Goal: Information Seeking & Learning: Find specific fact

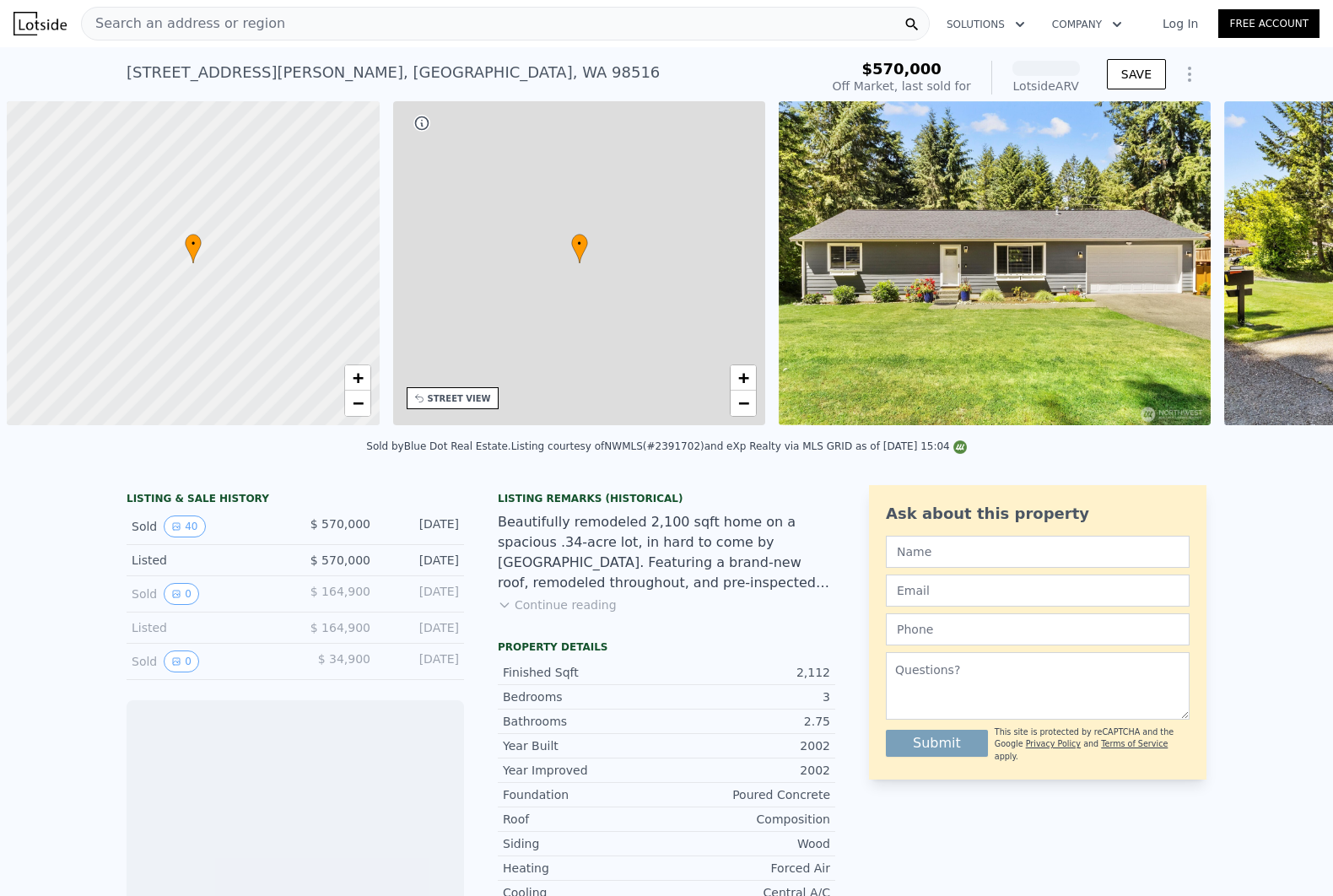
scroll to position [0, 6]
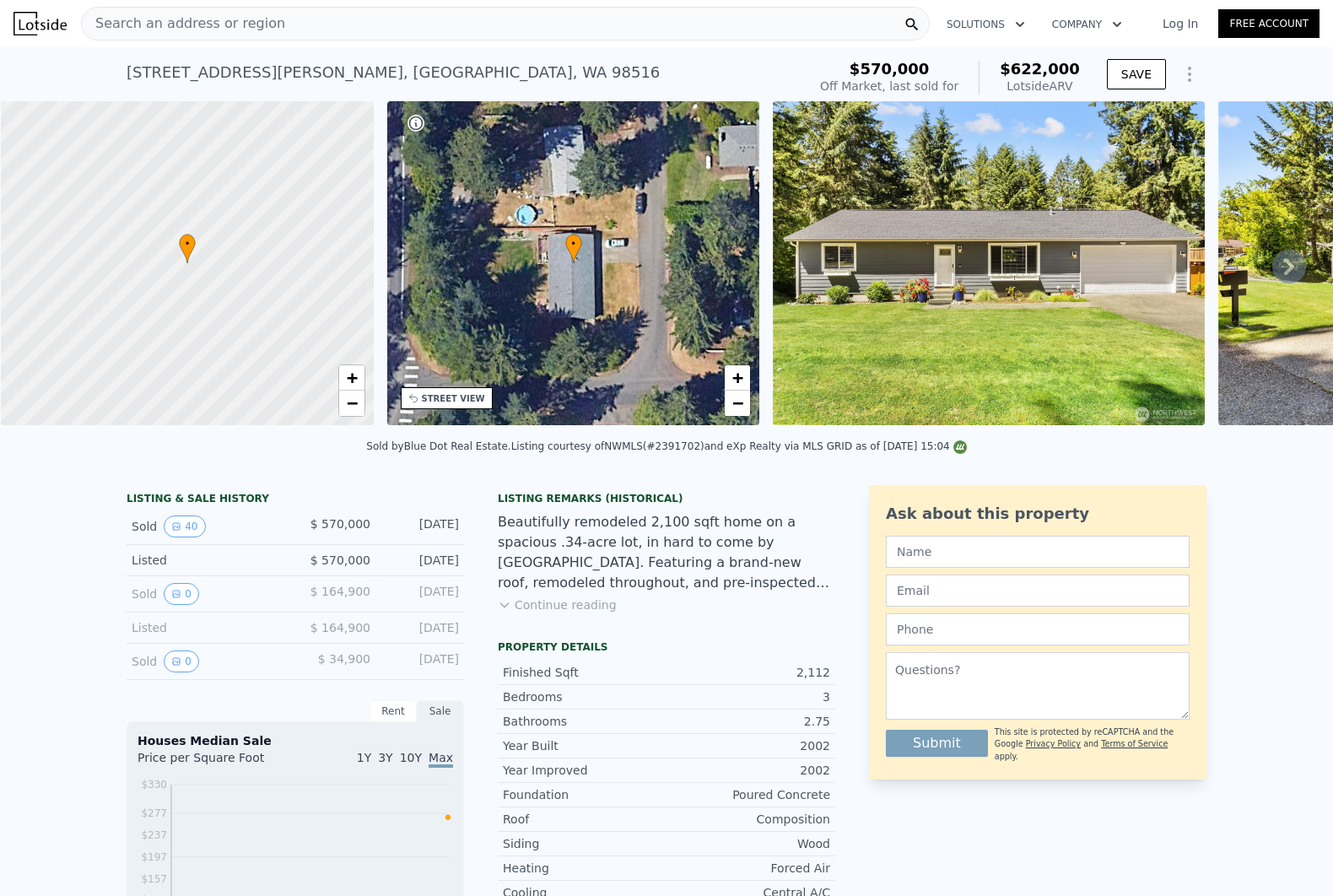
click at [230, 262] on div at bounding box center [187, 263] width 447 height 389
click at [356, 376] on span "+" at bounding box center [351, 377] width 11 height 21
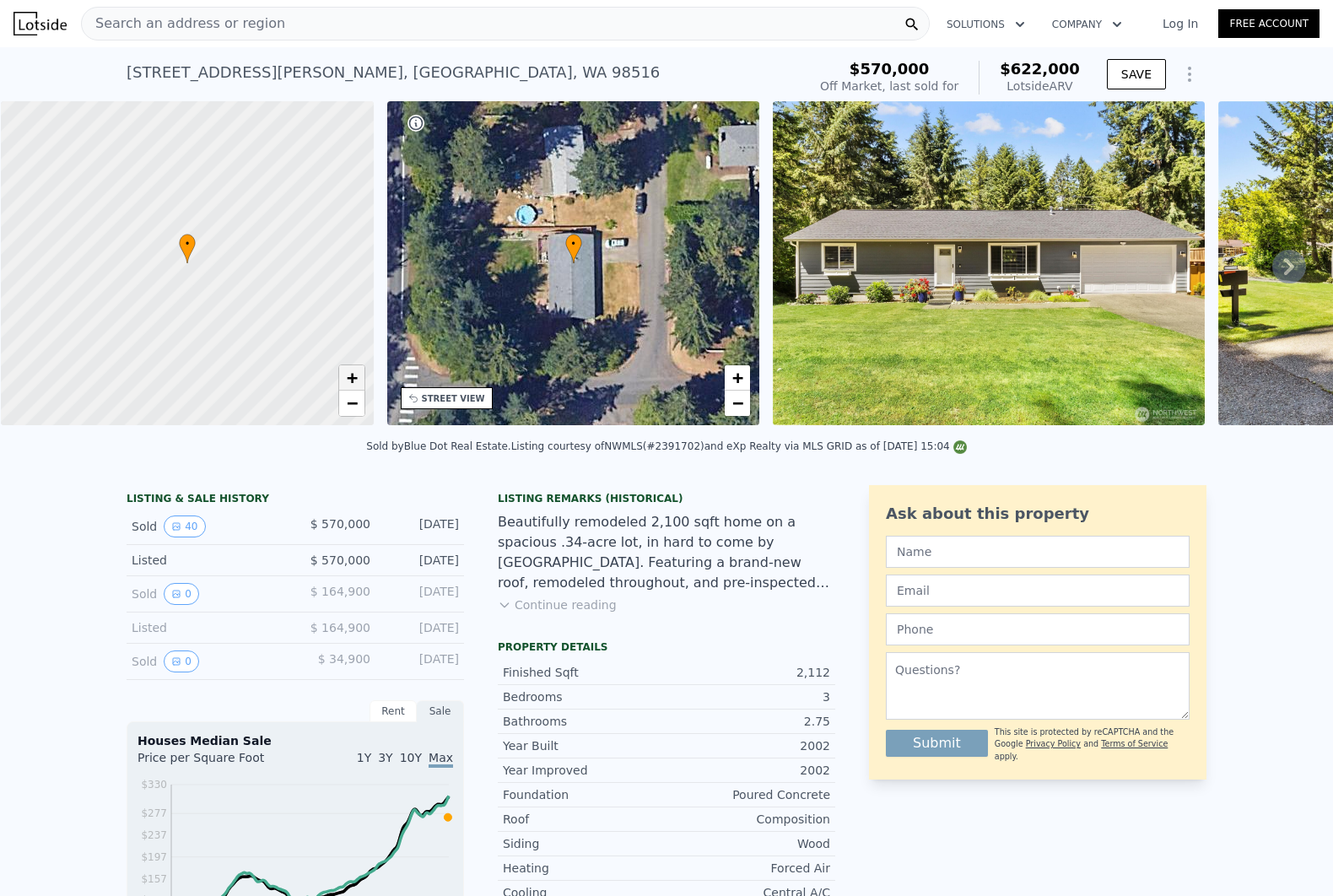
click at [356, 376] on span "+" at bounding box center [351, 377] width 11 height 21
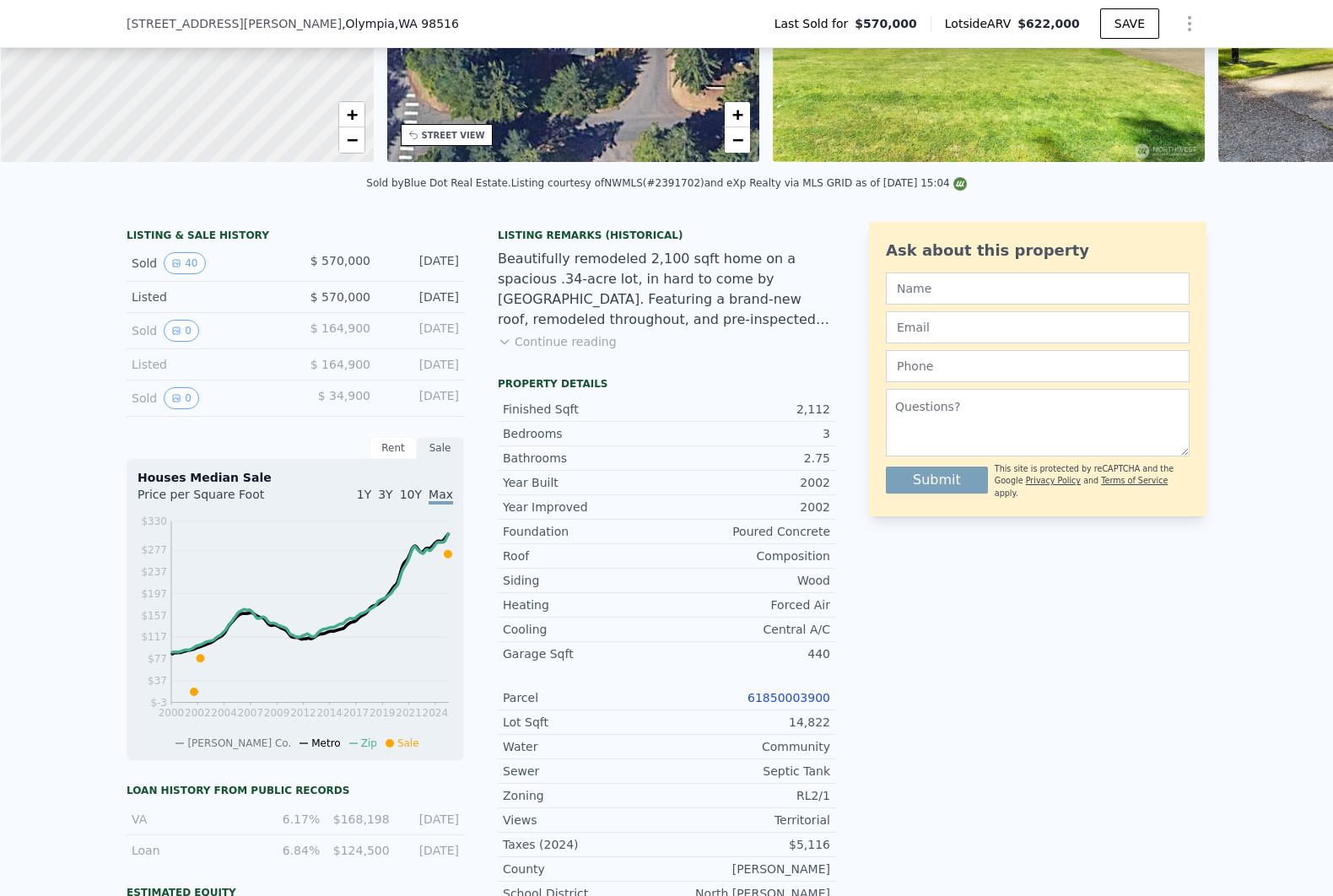
scroll to position [275, 0]
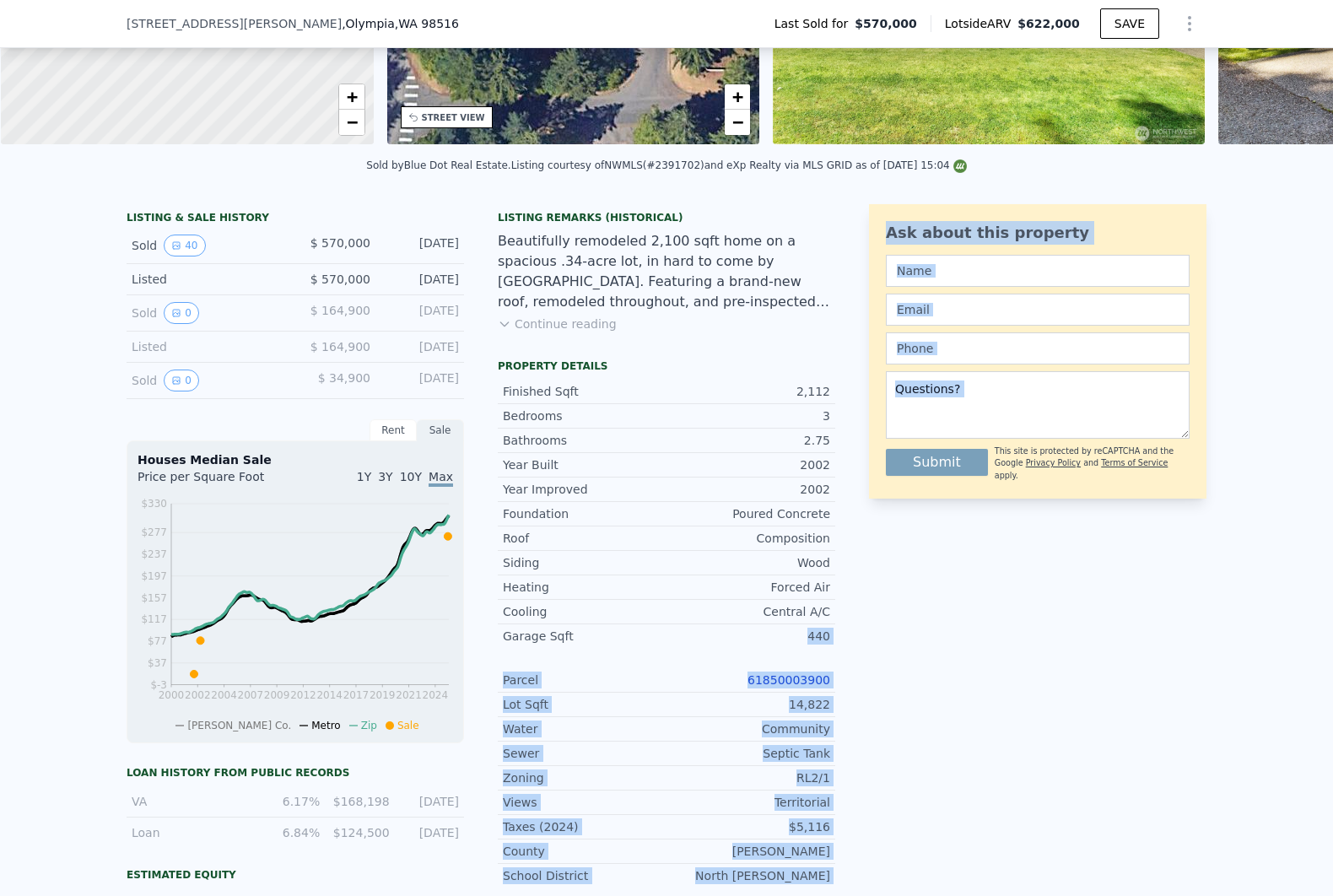
drag, startPoint x: 805, startPoint y: 650, endPoint x: 849, endPoint y: 653, distance: 44.1
click at [849, 653] on div "LISTING & SALE HISTORY Sold 40 $ 570,000 [DATE] Listed $ 570,000 [DATE] Sold 0 …" at bounding box center [666, 634] width 1080 height 860
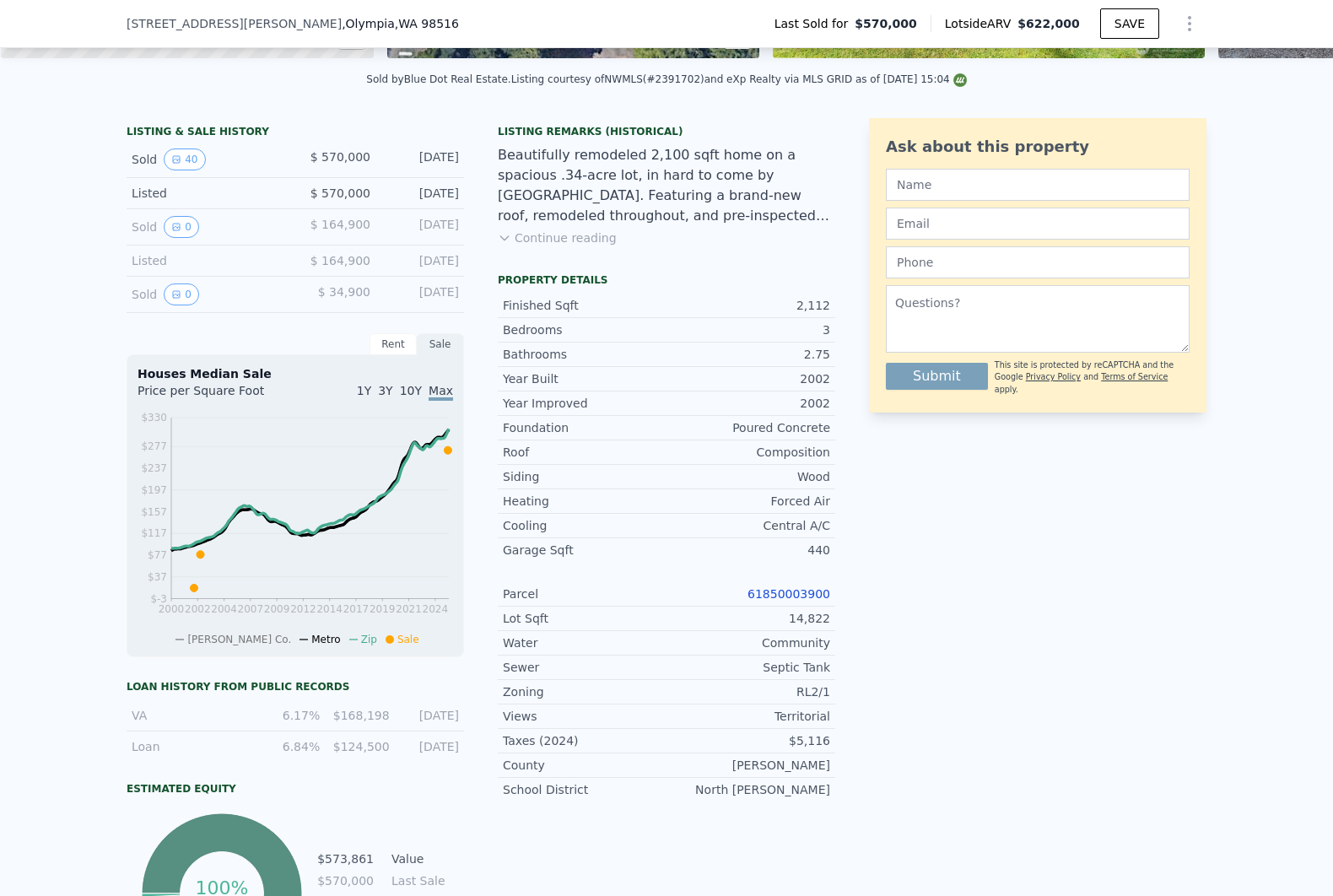
scroll to position [368, 0]
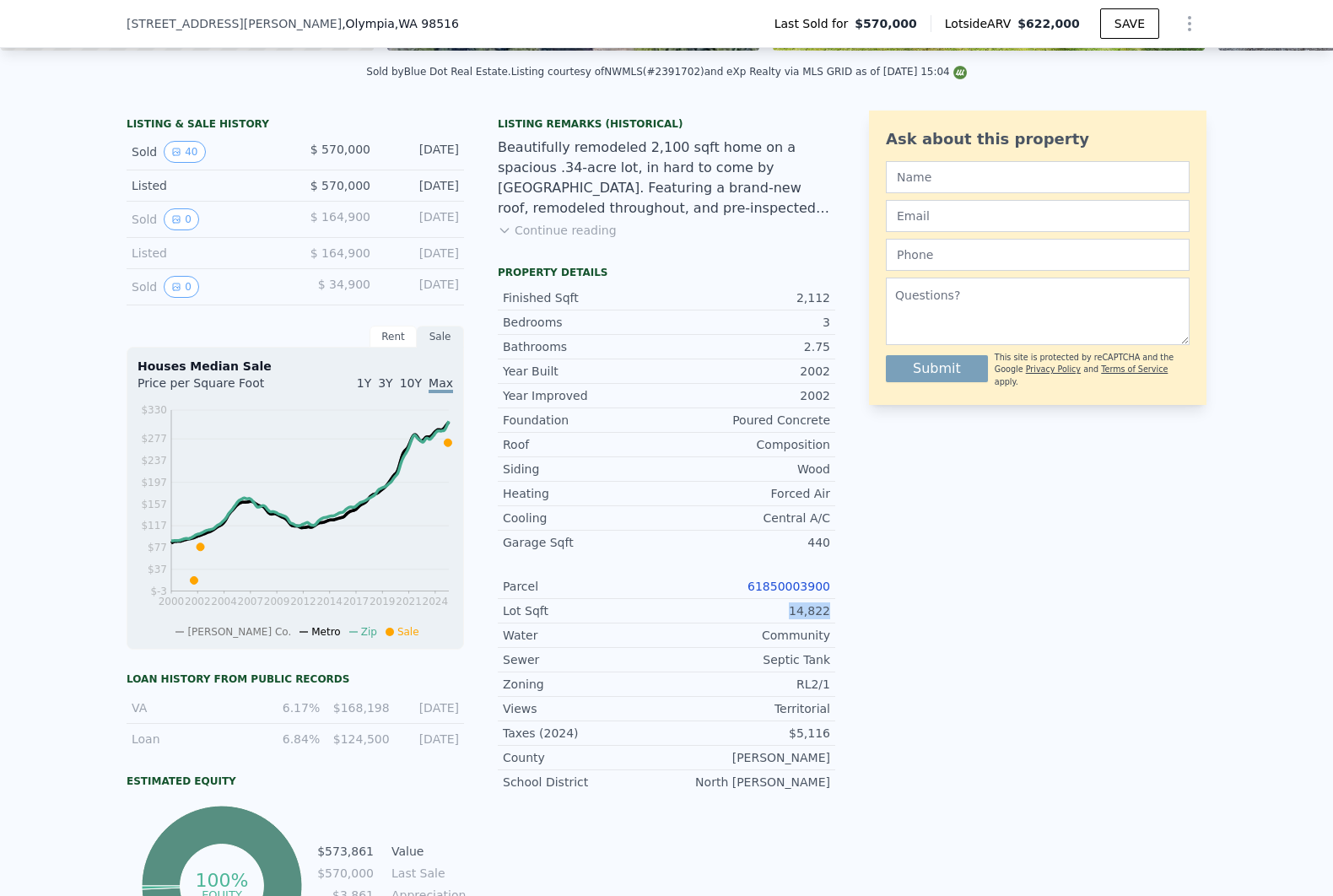
drag, startPoint x: 786, startPoint y: 625, endPoint x: 842, endPoint y: 623, distance: 56.0
click at [842, 623] on div "LISTING & SALE HISTORY Sold 40 $ 570,000 [DATE] Listed $ 570,000 [DATE] Sold 0 …" at bounding box center [666, 540] width 1080 height 860
click at [838, 628] on div "LISTING & SALE HISTORY Sold 40 $ 570,000 [DATE] Listed $ 570,000 [DATE] Sold 0 …" at bounding box center [666, 540] width 1080 height 860
drag, startPoint x: 827, startPoint y: 620, endPoint x: 790, endPoint y: 616, distance: 37.2
click at [790, 616] on div "Lot Sqft 14,822" at bounding box center [666, 611] width 338 height 24
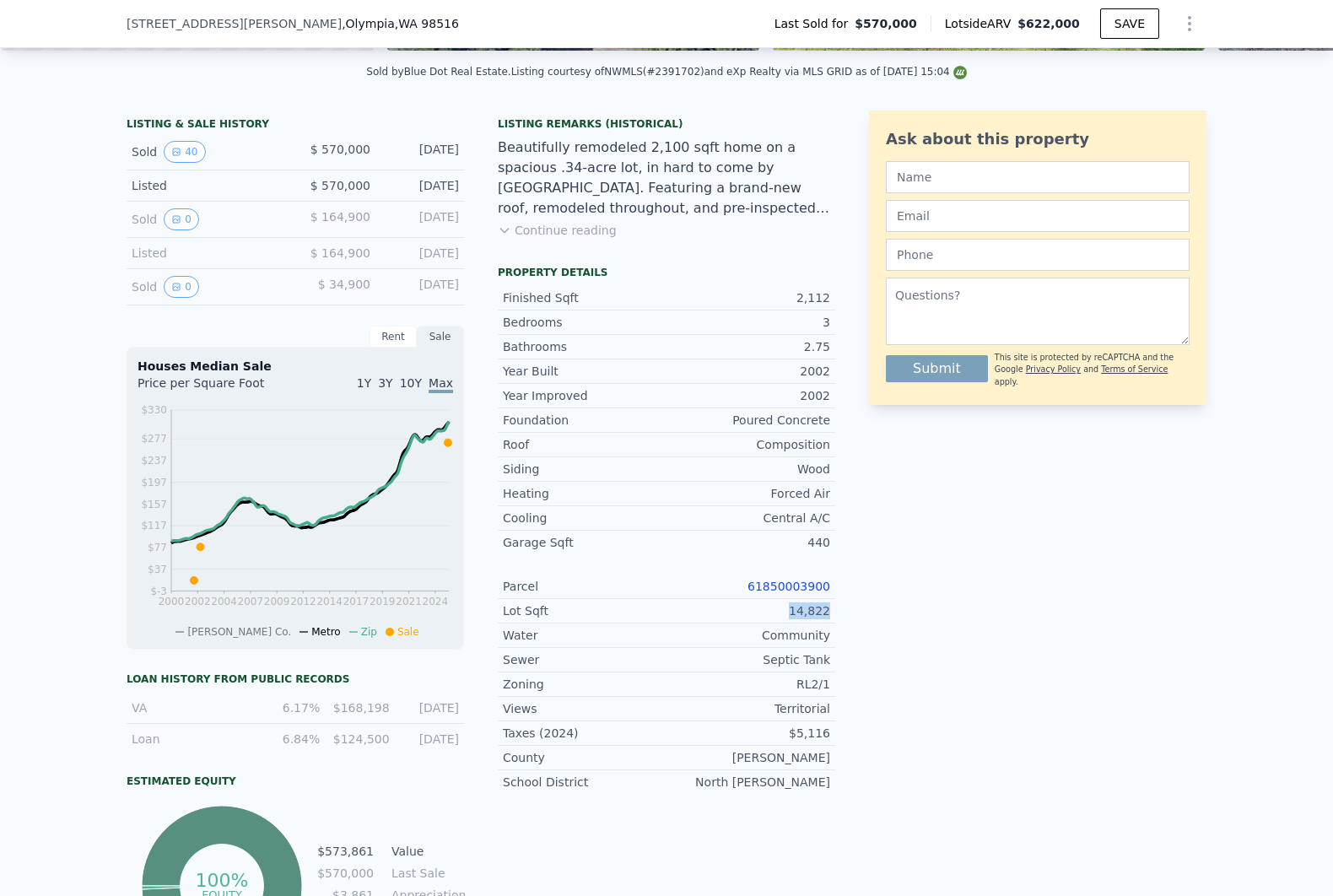
click at [790, 618] on div "14,822" at bounding box center [747, 611] width 164 height 17
drag, startPoint x: 790, startPoint y: 619, endPoint x: 827, endPoint y: 621, distance: 37.1
click at [827, 621] on div "Lot Sqft 14,822" at bounding box center [666, 611] width 338 height 24
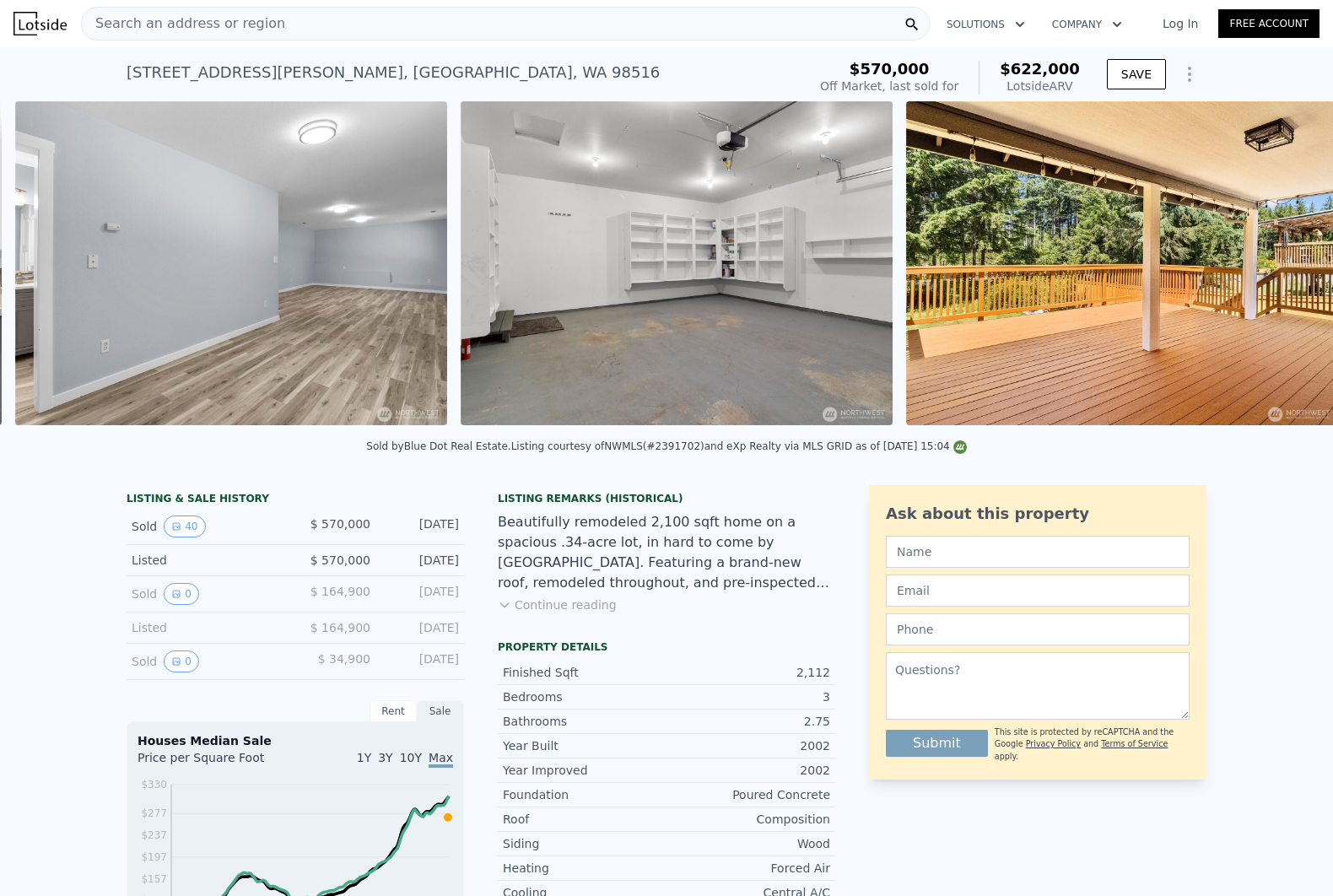
scroll to position [0, 14133]
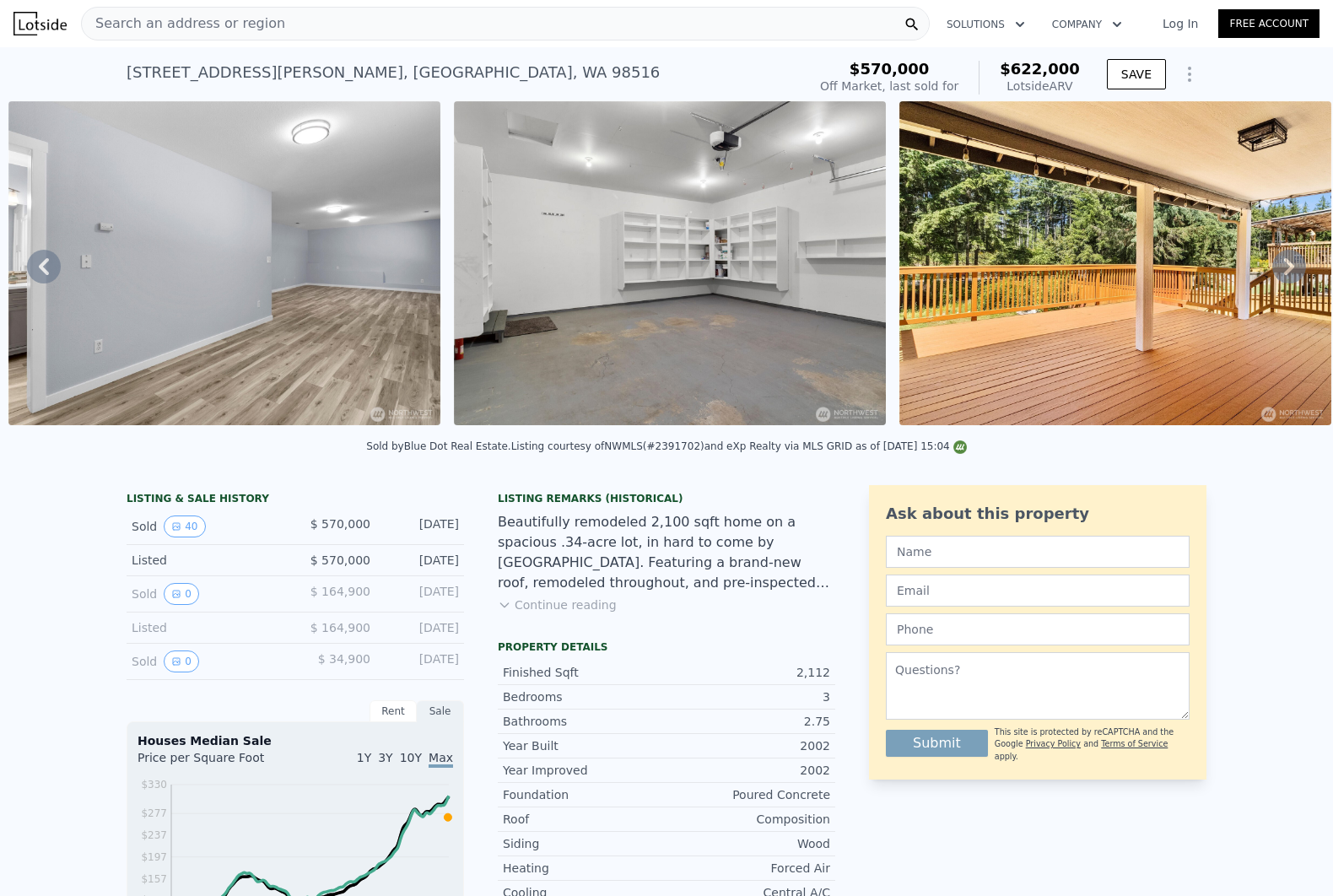
drag, startPoint x: 1081, startPoint y: 426, endPoint x: 1091, endPoint y: 426, distance: 10.0
click at [1091, 426] on div at bounding box center [1115, 266] width 445 height 329
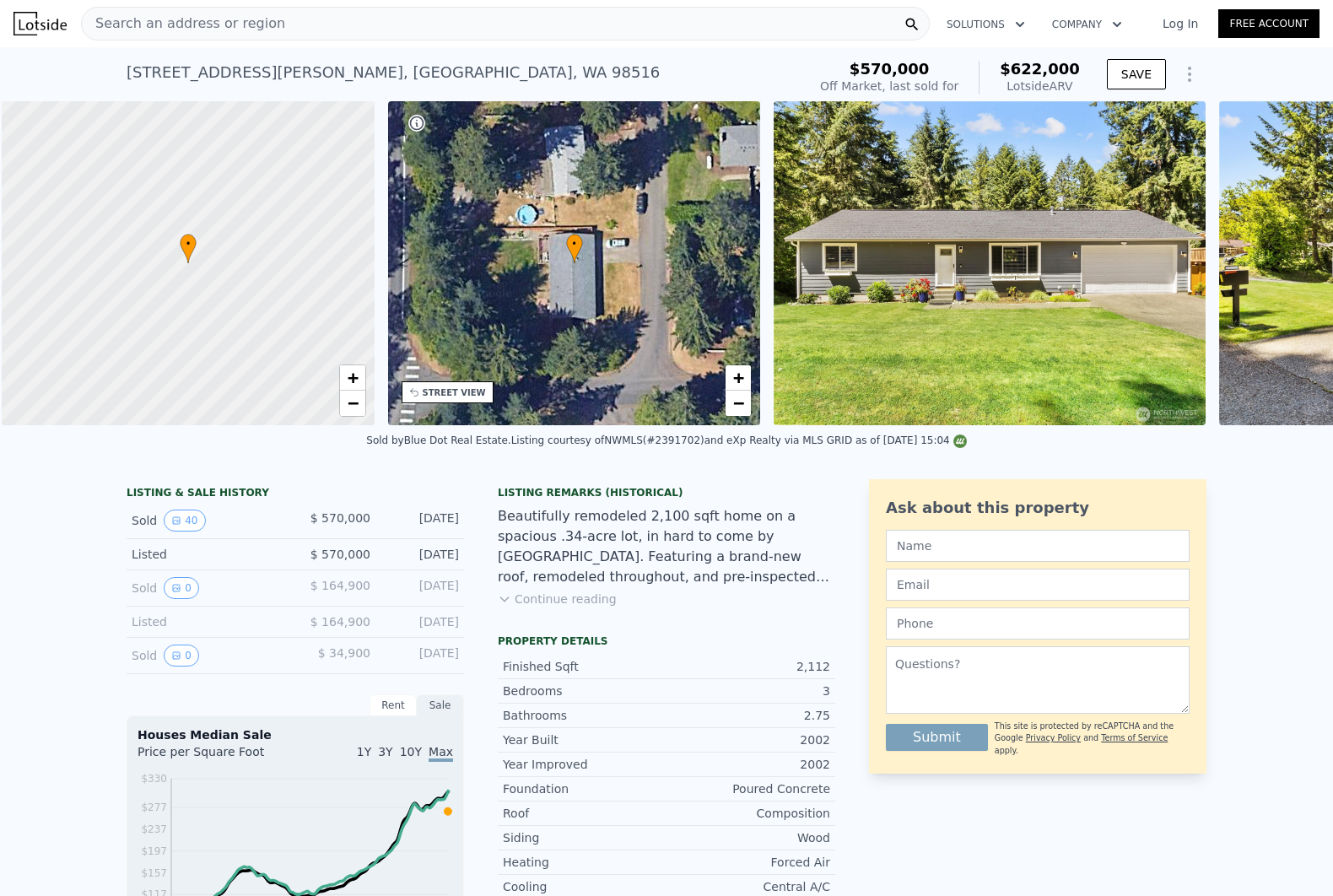
scroll to position [0, 6]
